Goal: Task Accomplishment & Management: Use online tool/utility

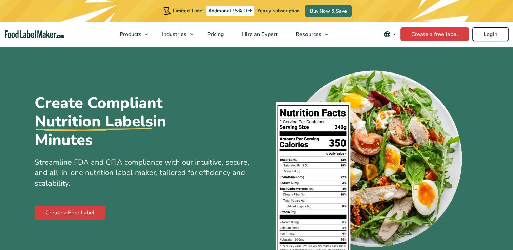
click at [493, 34] on link "Login" at bounding box center [491, 34] width 36 height 14
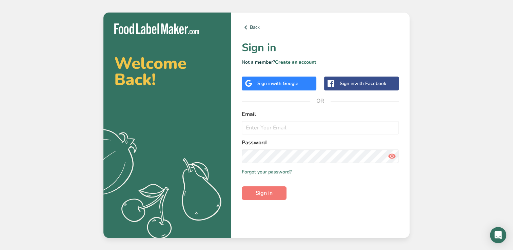
click at [296, 84] on span "with Google" at bounding box center [285, 83] width 26 height 6
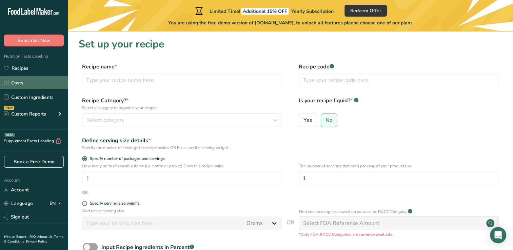
click at [11, 78] on link "Costs" at bounding box center [34, 82] width 68 height 13
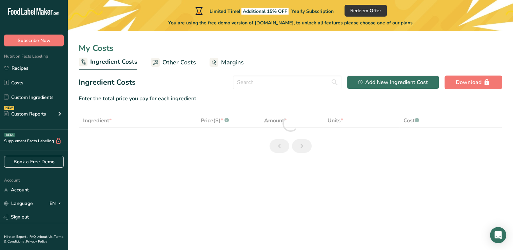
select select "1"
